Goal: Information Seeking & Learning: Learn about a topic

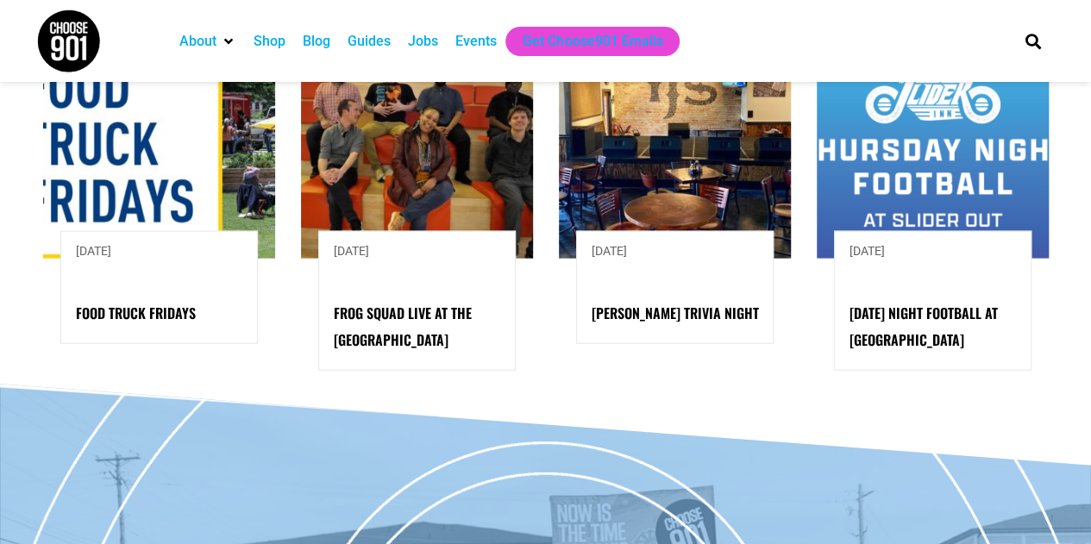
scroll to position [2240, 0]
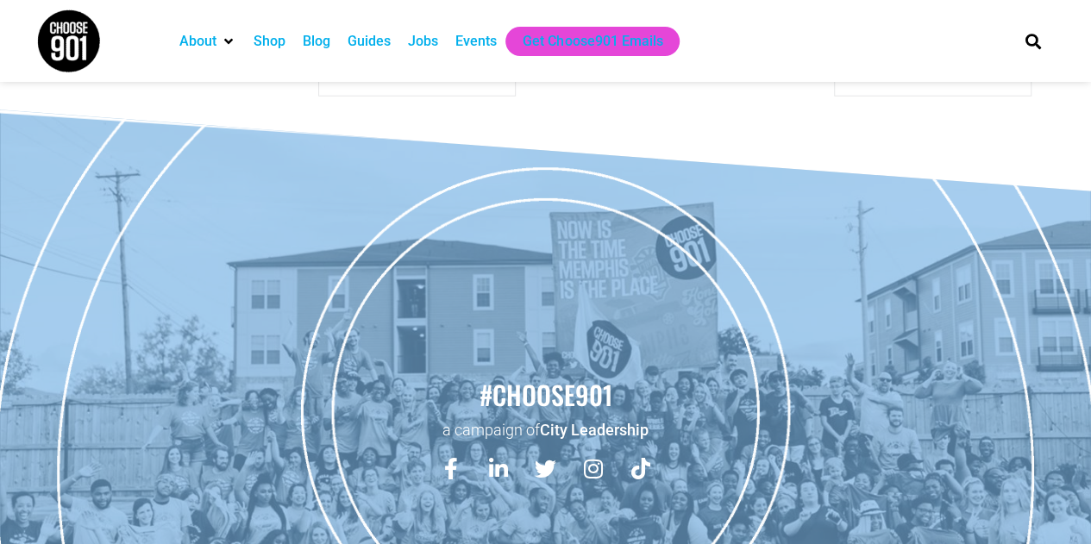
click at [466, 47] on div "Events" at bounding box center [475, 41] width 41 height 21
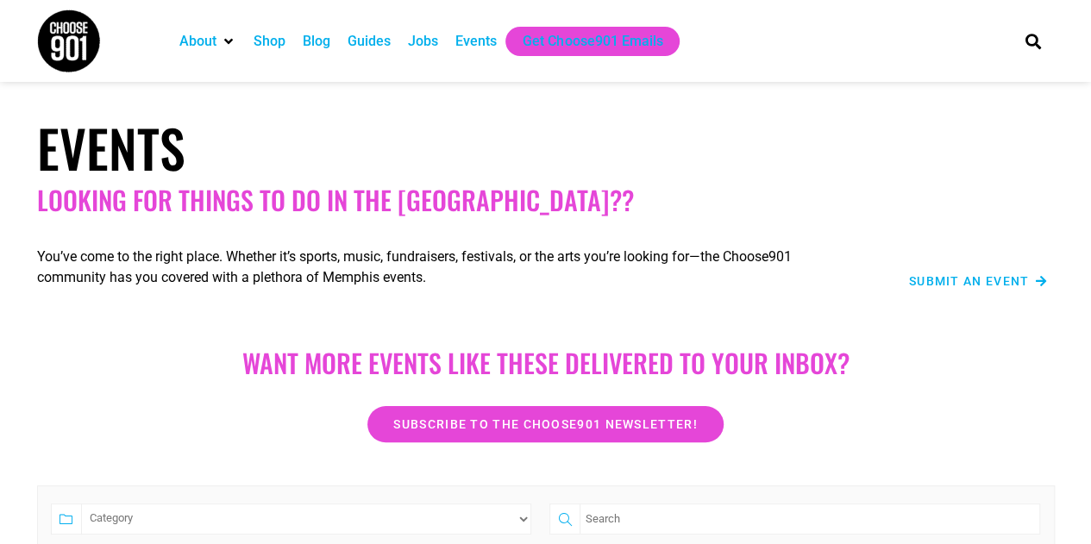
drag, startPoint x: 459, startPoint y: 185, endPoint x: 183, endPoint y: 308, distance: 301.8
click at [183, 308] on section "You’ve come to the right place. Whether it’s sports, music, fundraisers, festiv…" at bounding box center [545, 270] width 1091 height 93
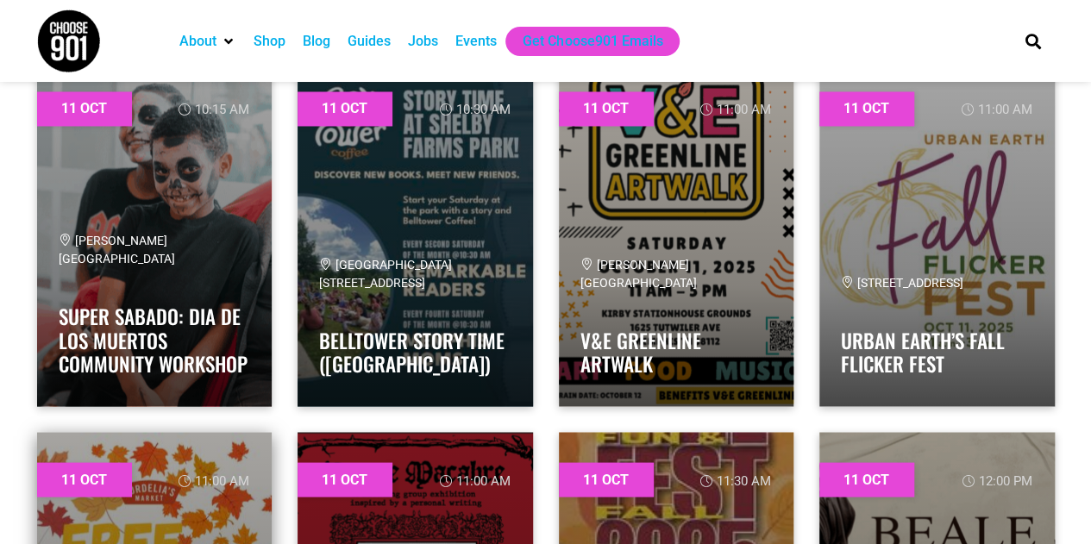
scroll to position [4914, 0]
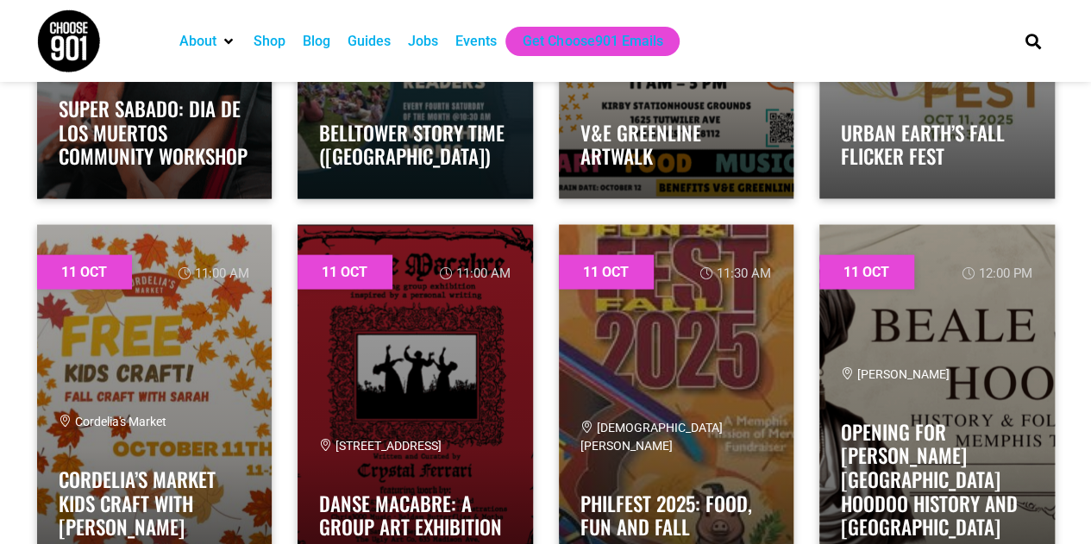
click at [713, 41] on ul "About Contact Us Donate Shop Blog Guides Jobs Events Get Choose901 Emails" at bounding box center [583, 41] width 824 height 29
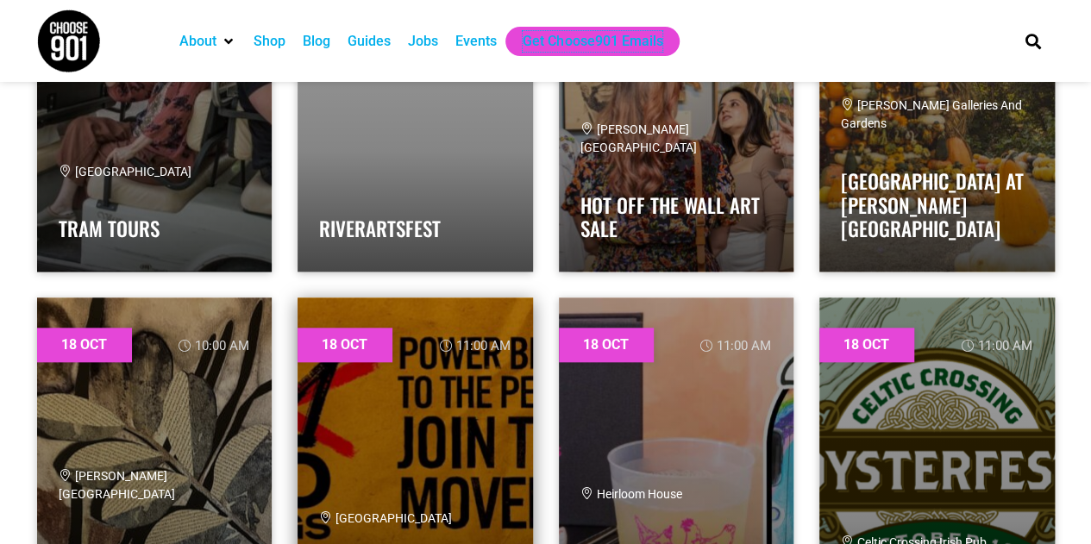
scroll to position [20431, 0]
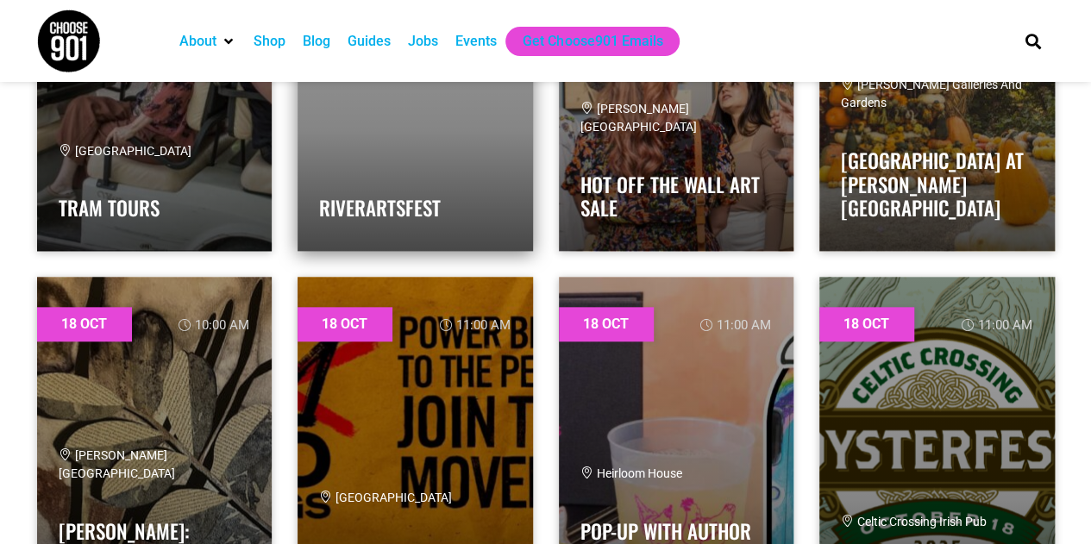
click at [438, 222] on div "RiverArtsFest" at bounding box center [415, 194] width 192 height 69
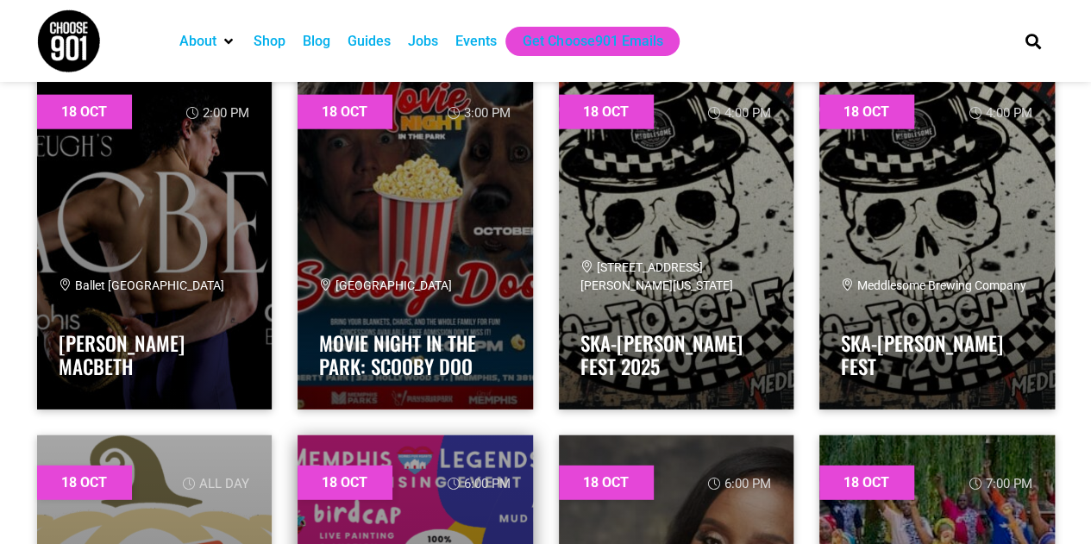
scroll to position [21983, 0]
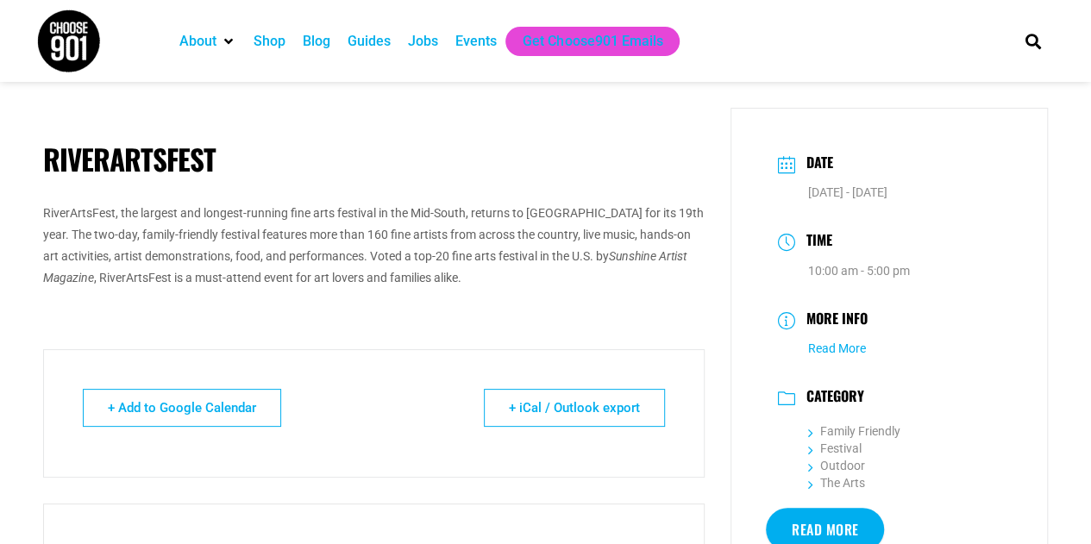
click at [833, 354] on link "Read More" at bounding box center [837, 348] width 58 height 14
